Goal: Task Accomplishment & Management: Complete application form

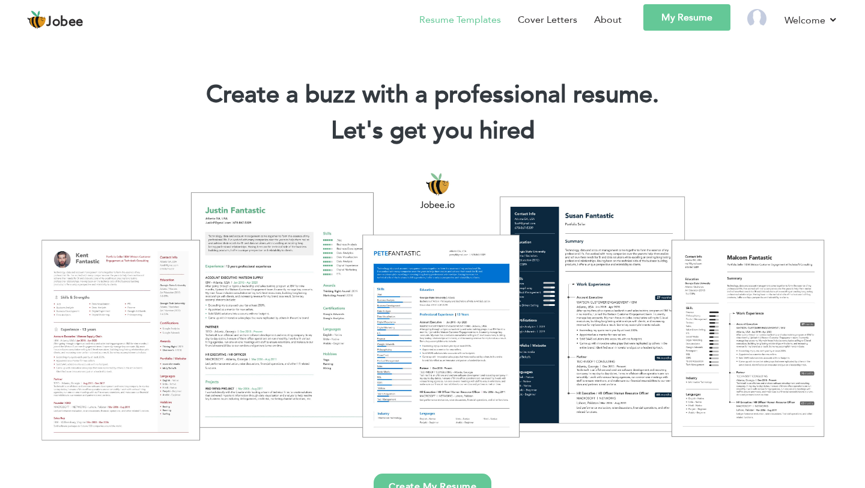
click at [465, 22] on link "Resume Templates" at bounding box center [460, 20] width 82 height 14
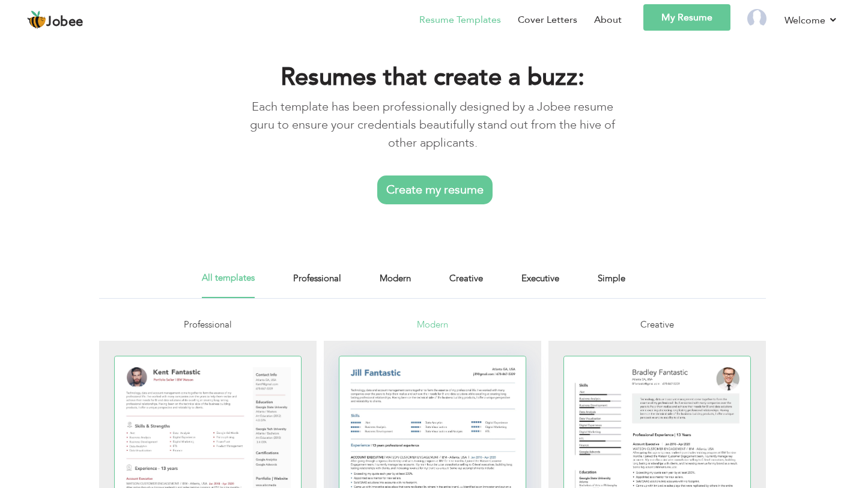
scroll to position [19, 0]
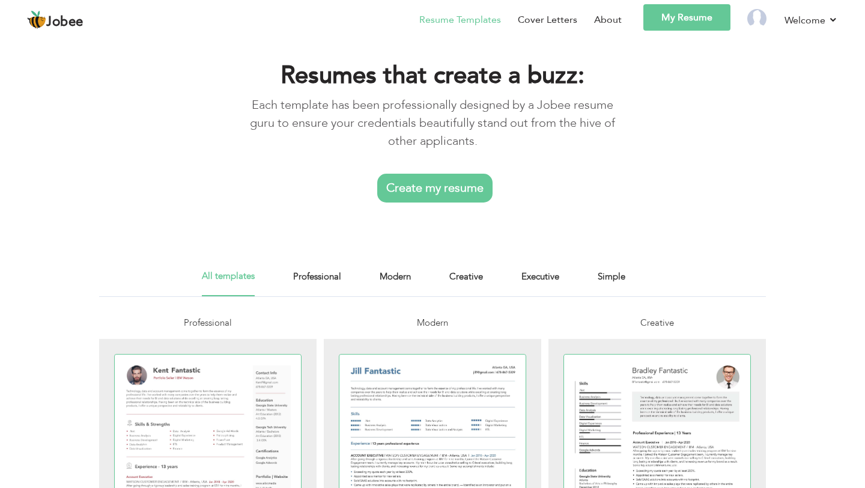
click at [415, 189] on link "Create my resume" at bounding box center [434, 188] width 115 height 29
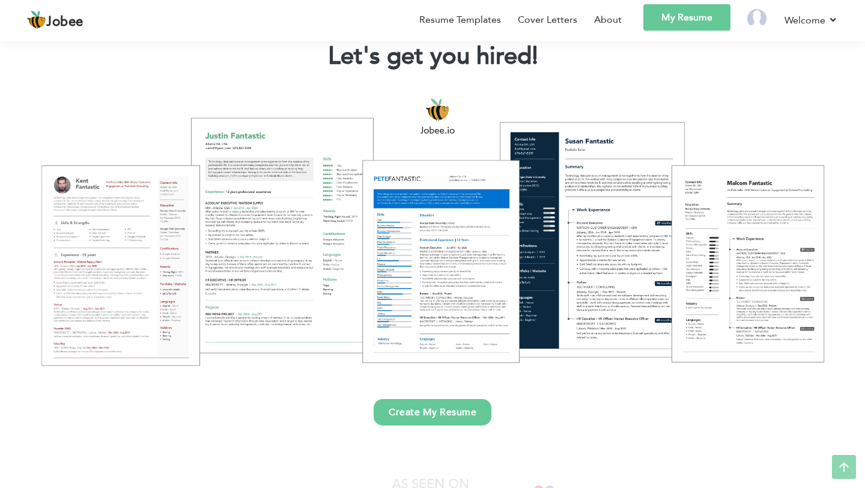
scroll to position [77, 0]
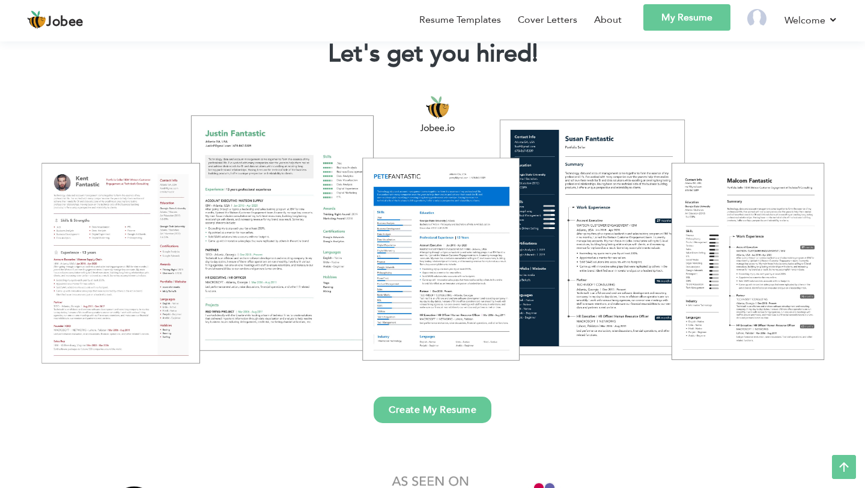
click at [121, 305] on div at bounding box center [432, 228] width 847 height 299
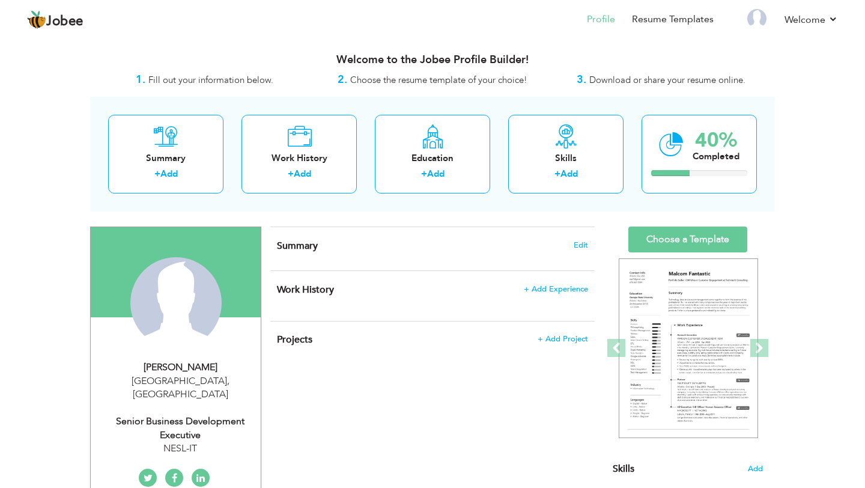
click at [227, 376] on span "," at bounding box center [228, 380] width 2 height 13
type input "Ahsan"
type input "ali"
type input "03114622046"
select select "number:166"
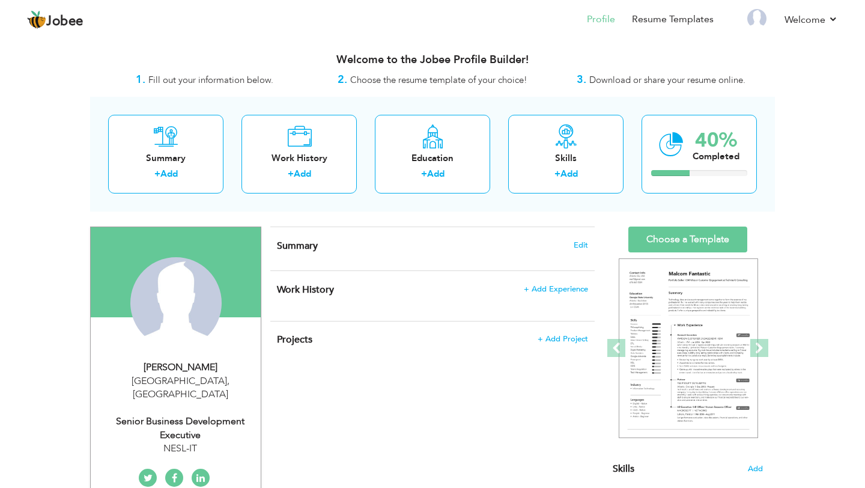
type input "[GEOGRAPHIC_DATA]"
select select "number:6"
type input "NESL-IT"
type input "Senior Business Development Executive"
type input "https://www.linkedin.com/in/ahsan-ali-virk-59b3b630b/"
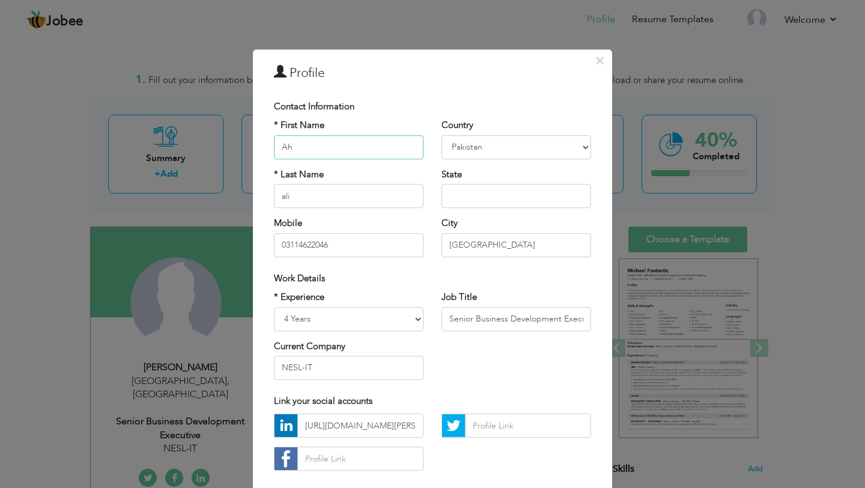
type input "A"
type input "Saniya"
click at [373, 193] on input "ali" at bounding box center [349, 196] width 150 height 24
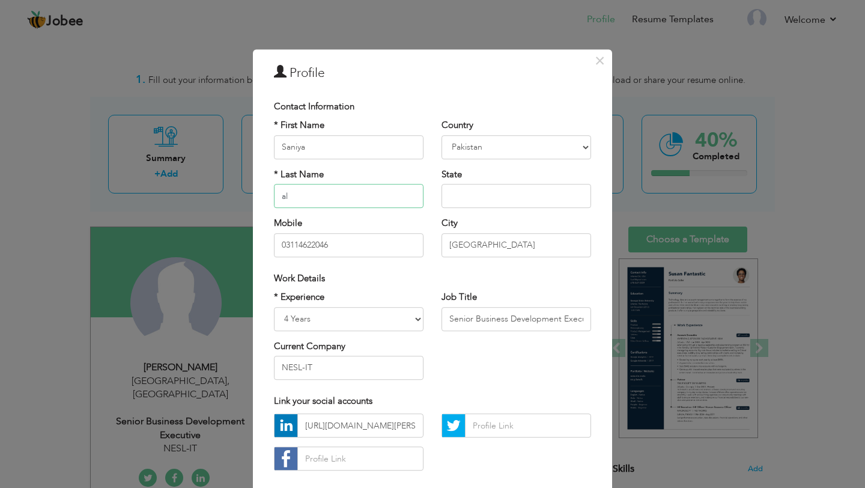
type input "a"
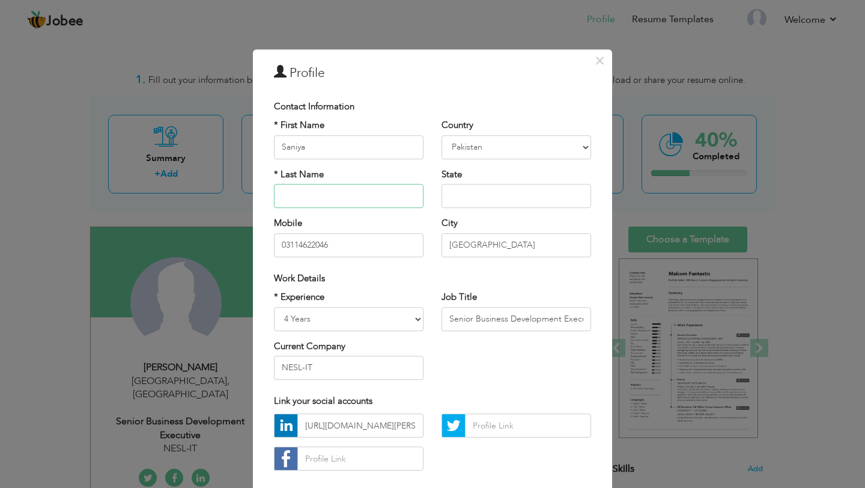
click at [357, 192] on input "text" at bounding box center [349, 196] width 150 height 24
type input "vindo dhengale"
click at [476, 201] on input "text" at bounding box center [516, 196] width 150 height 24
type input "mah"
click at [502, 142] on select "Afghanistan Albania Algeria American Samoa Andorra Angola Anguilla Antarctica A…" at bounding box center [516, 147] width 150 height 24
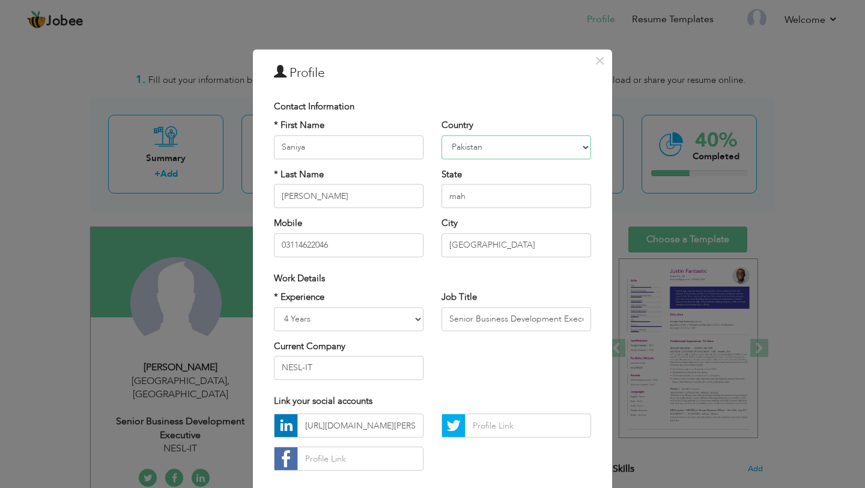
select select "number:99"
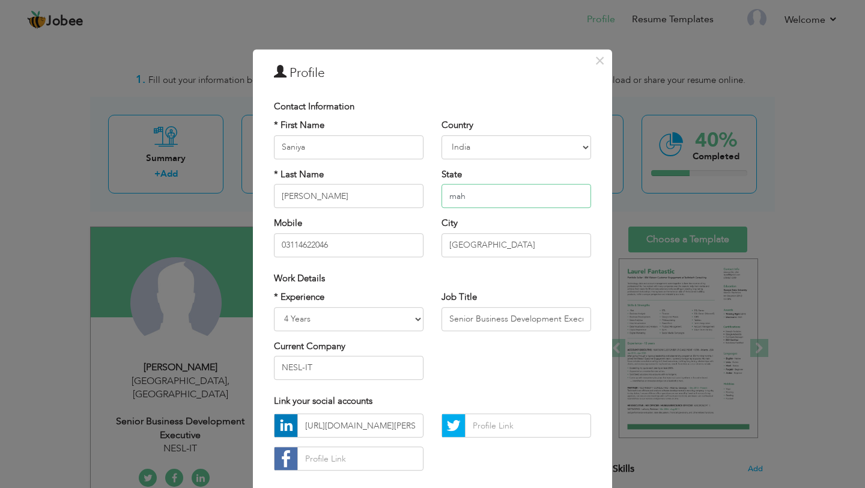
click at [485, 198] on input "mah" at bounding box center [516, 196] width 150 height 24
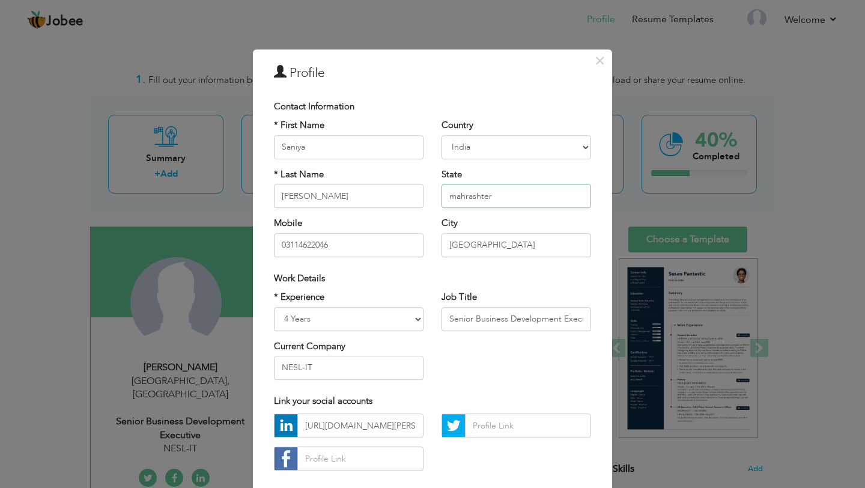
type input "mahrashter"
click at [494, 240] on input "[GEOGRAPHIC_DATA]" at bounding box center [516, 245] width 150 height 24
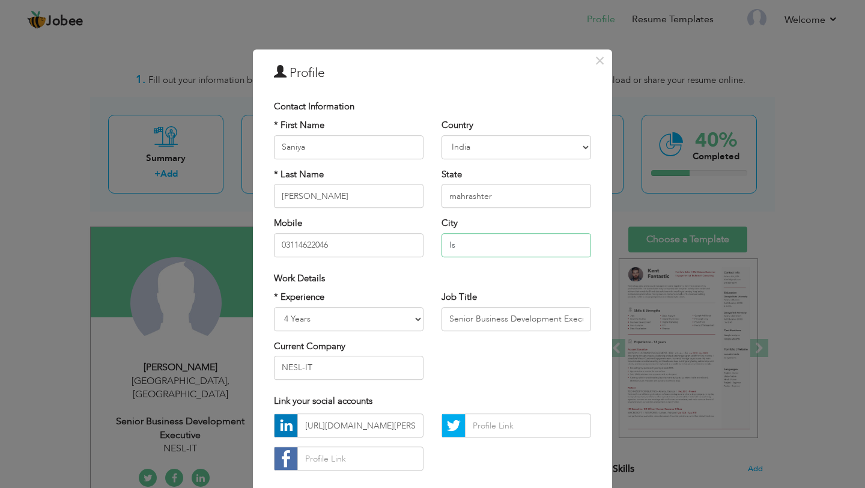
type input "I"
type input "pune"
click at [404, 246] on input "03114622046" at bounding box center [349, 245] width 150 height 24
type input "0"
type input "+918080259872"
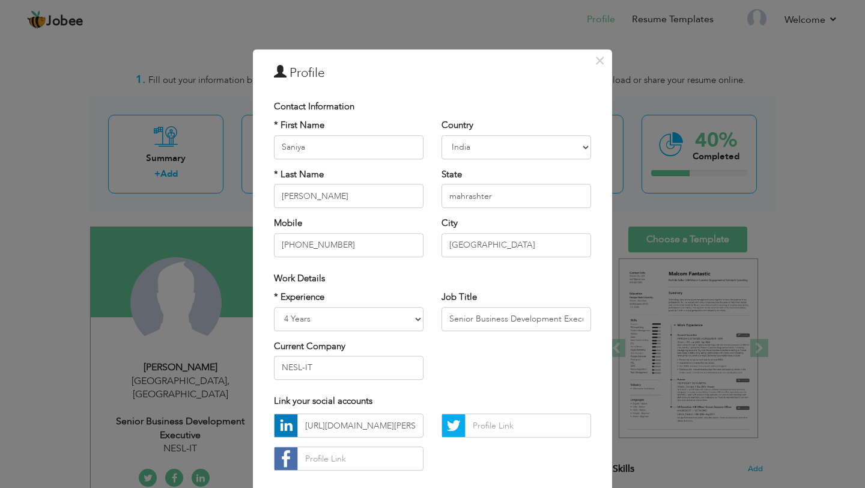
click at [390, 296] on div "* Experience Entry Level Less than 1 Year 1 Year 2 Years 3 Years 4 Years 5 Year…" at bounding box center [349, 311] width 150 height 40
click at [390, 327] on select "Entry Level Less than 1 Year 1 Year 2 Years 3 Years 4 Years 5 Years 6 Years 7 Y…" at bounding box center [349, 319] width 150 height 24
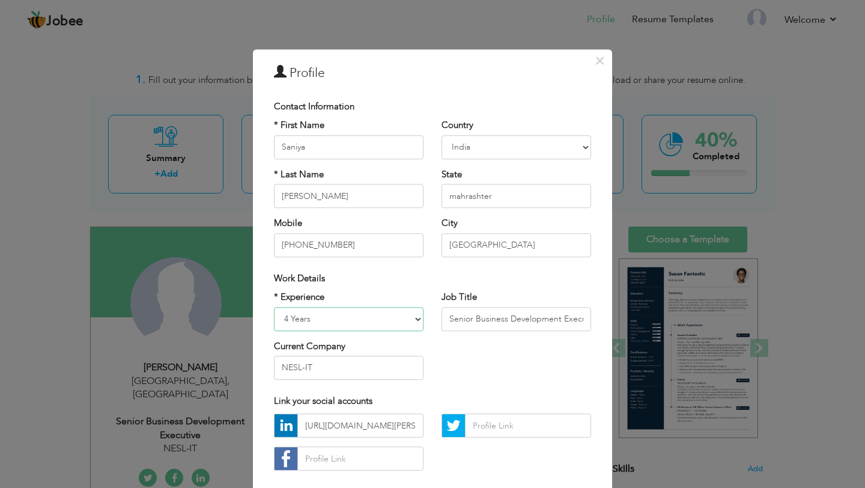
select select "number:2"
click at [502, 353] on div "* Experience Entry Level Less than 1 Year 1 Year 2 Years 3 Years 4 Years 5 Year…" at bounding box center [432, 340] width 335 height 98
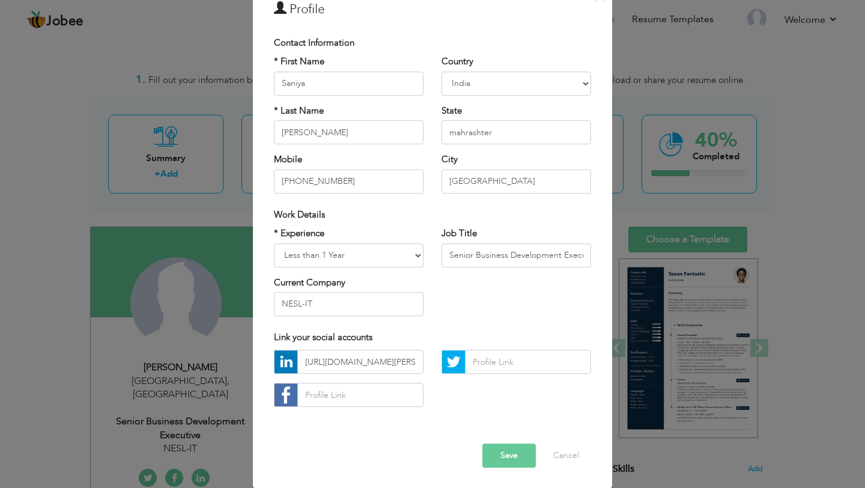
scroll to position [64, 0]
click at [536, 256] on input "Senior Business Development Executive" at bounding box center [516, 255] width 150 height 24
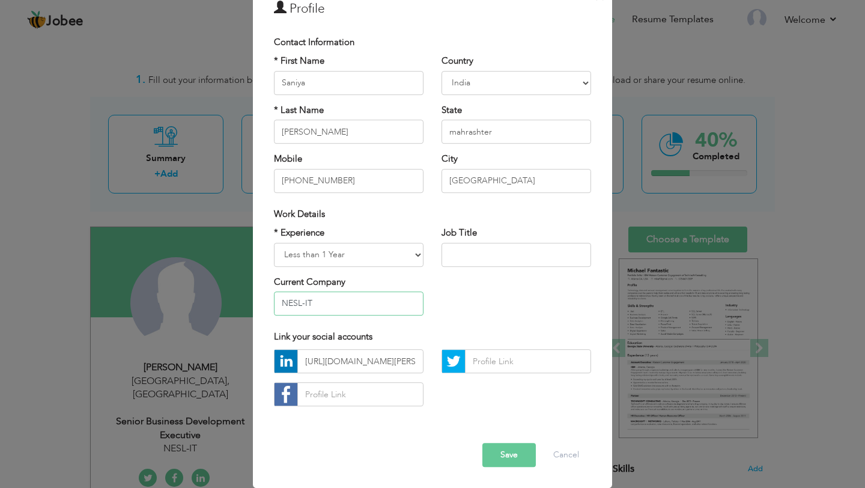
click at [363, 309] on input "NESL-IT" at bounding box center [349, 303] width 150 height 24
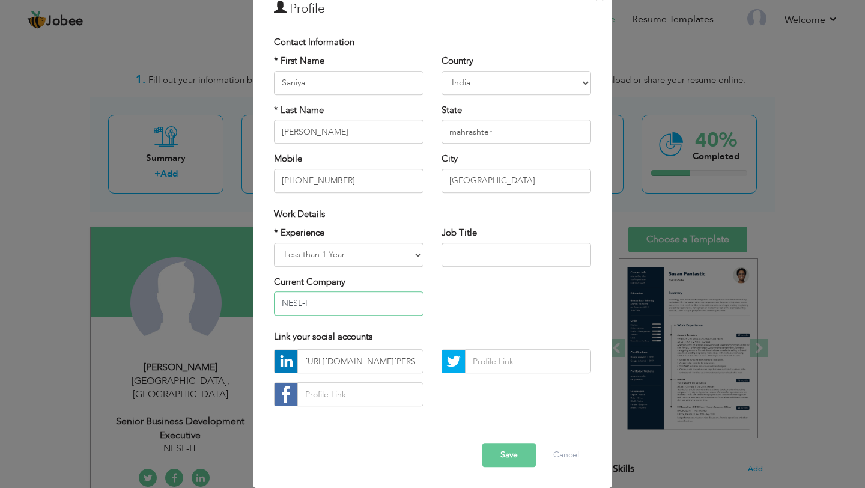
type input "NESL-I"
click at [464, 259] on input "text" at bounding box center [516, 255] width 150 height 24
